Goal: Navigation & Orientation: Find specific page/section

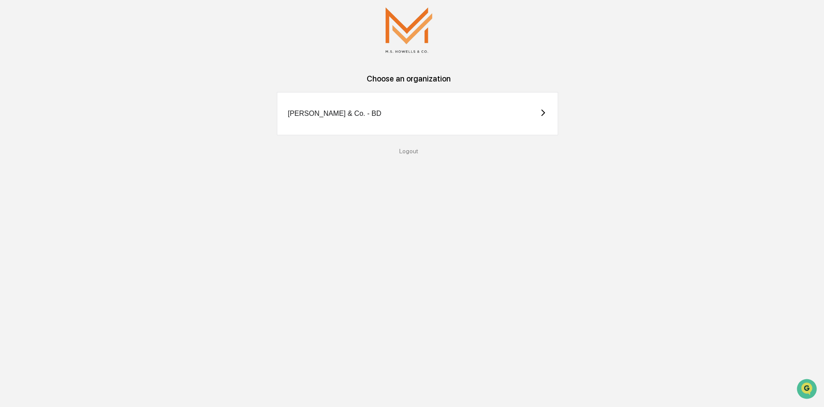
click at [542, 114] on icon at bounding box center [543, 113] width 8 height 8
